Goal: Task Accomplishment & Management: Manage account settings

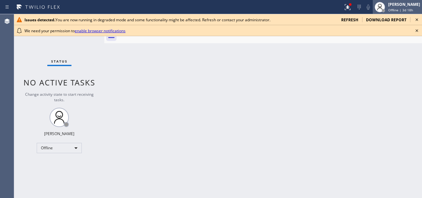
click at [396, 3] on div "Adam Alramadan" at bounding box center [405, 4] width 32 height 5
click at [329, 64] on div "Back to Dashboard Change Sender ID Customers Technicians Select a contact Outbo…" at bounding box center [263, 106] width 318 height 184
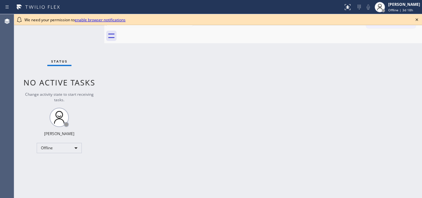
drag, startPoint x: 397, startPoint y: 10, endPoint x: 381, endPoint y: 29, distance: 24.9
click at [397, 10] on span "Offline | 3d 18h" at bounding box center [401, 10] width 25 height 5
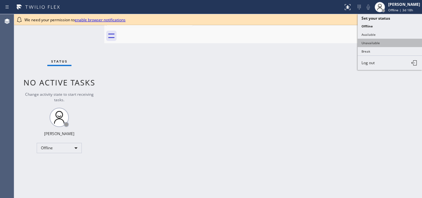
click at [371, 43] on button "Unavailable" at bounding box center [390, 43] width 64 height 8
